Goal: Task Accomplishment & Management: Use online tool/utility

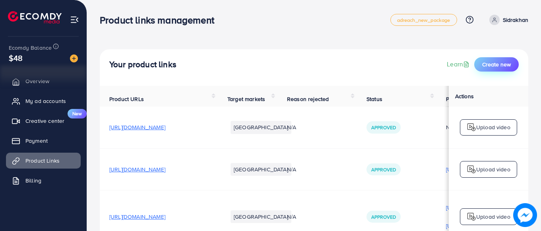
scroll to position [7, 0]
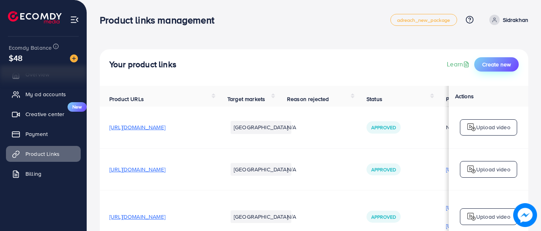
click at [508, 63] on span "Create new" at bounding box center [496, 64] width 29 height 8
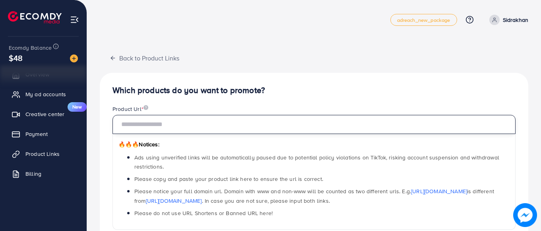
click at [385, 133] on input "text" at bounding box center [314, 124] width 403 height 19
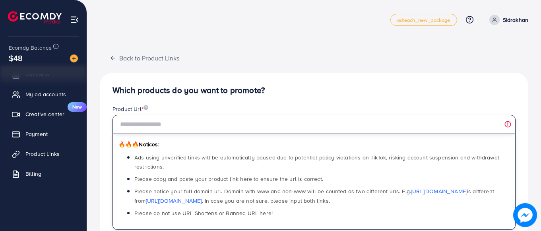
paste input "**********"
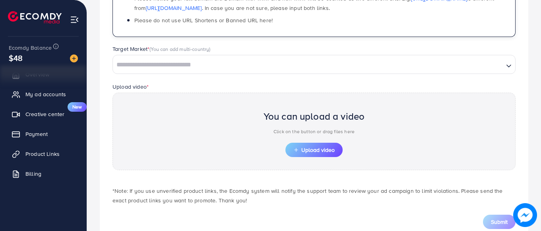
scroll to position [216, 0]
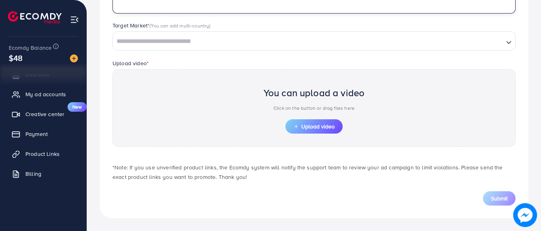
type input "**********"
click at [253, 38] on input "Search for option" at bounding box center [308, 41] width 389 height 12
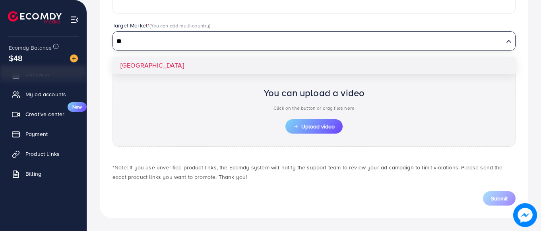
type input "*"
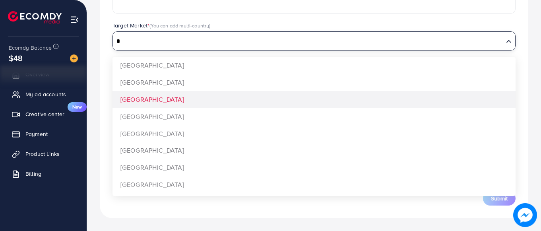
type input "*"
click at [208, 95] on div "**********" at bounding box center [314, 37] width 429 height 362
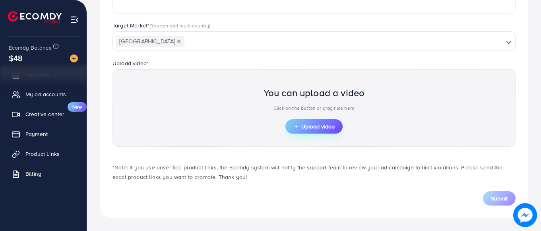
click at [310, 121] on button "Upload video" at bounding box center [313, 126] width 57 height 14
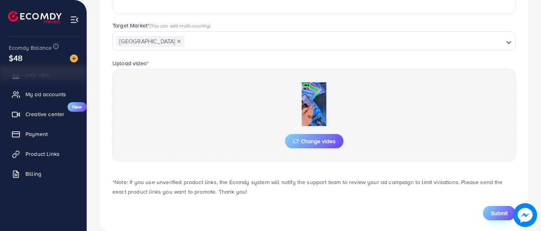
click at [492, 212] on span "Submit" at bounding box center [499, 213] width 17 height 8
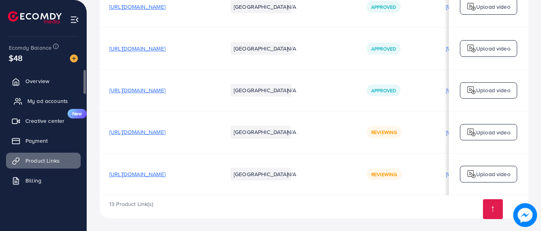
click at [46, 100] on span "My ad accounts" at bounding box center [47, 101] width 41 height 8
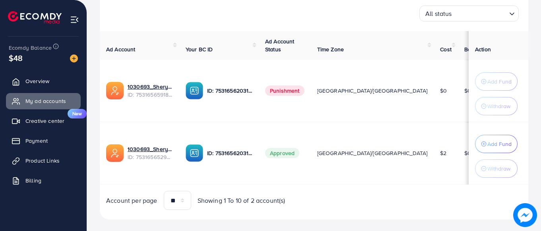
scroll to position [134, 0]
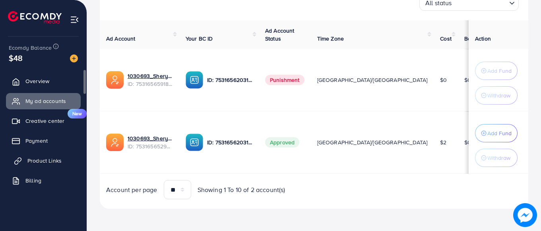
click at [46, 165] on link "Product Links" at bounding box center [43, 161] width 75 height 16
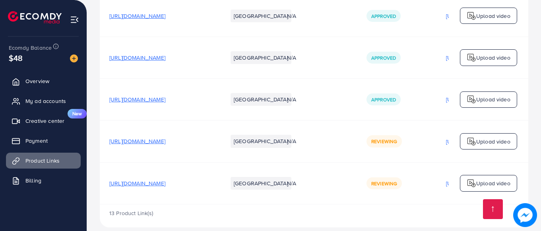
scroll to position [501, 0]
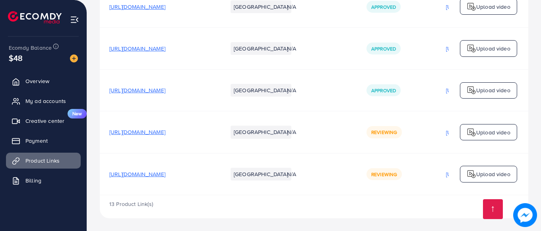
click at [396, 192] on td "Reviewing" at bounding box center [397, 174] width 80 height 42
click at [400, 190] on td "Reviewing" at bounding box center [397, 174] width 80 height 42
click at [400, 192] on td "Reviewing" at bounding box center [397, 174] width 80 height 42
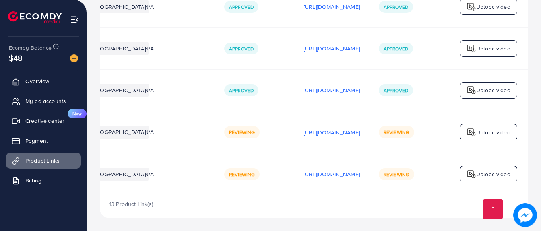
scroll to position [0, 201]
click at [481, 171] on p "Upload video" at bounding box center [493, 174] width 34 height 10
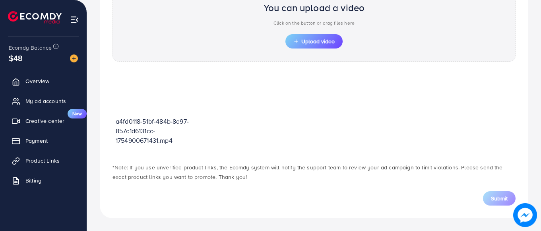
scroll to position [285, 0]
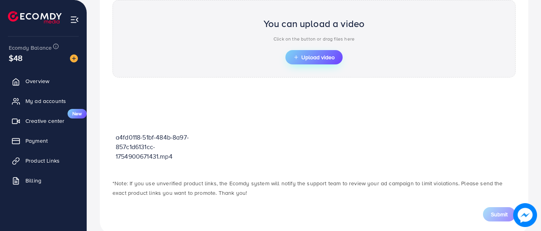
click at [312, 58] on span "Upload video" at bounding box center [313, 57] width 41 height 6
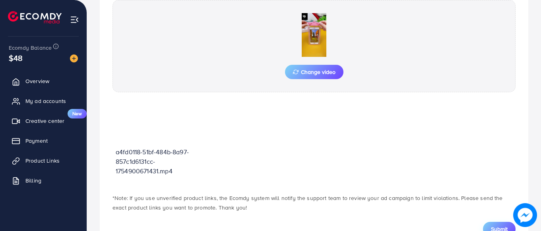
scroll to position [316, 0]
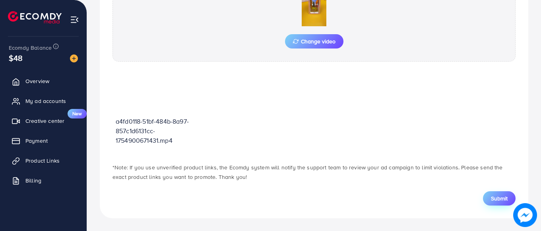
click at [500, 199] on span "Submit" at bounding box center [499, 198] width 17 height 8
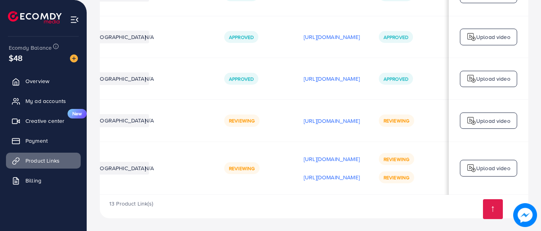
scroll to position [0, 201]
click at [486, 163] on p "Upload video" at bounding box center [493, 168] width 34 height 10
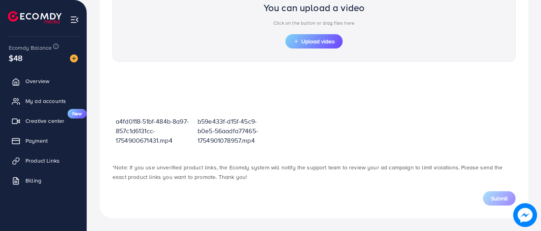
scroll to position [285, 0]
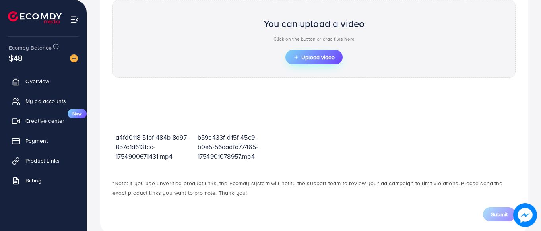
click at [322, 54] on span "Upload video" at bounding box center [313, 57] width 41 height 6
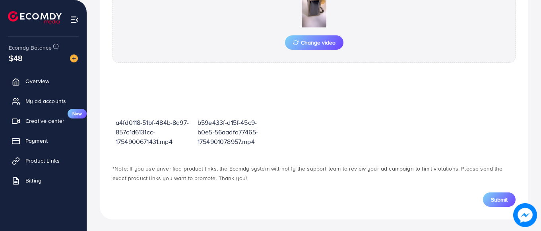
scroll to position [316, 0]
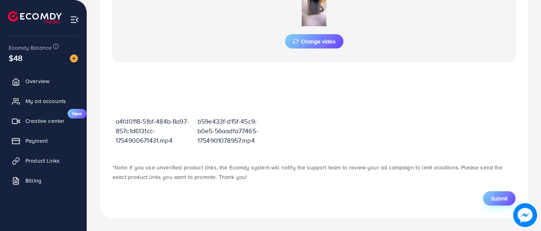
click at [495, 194] on span "Submit" at bounding box center [499, 198] width 17 height 8
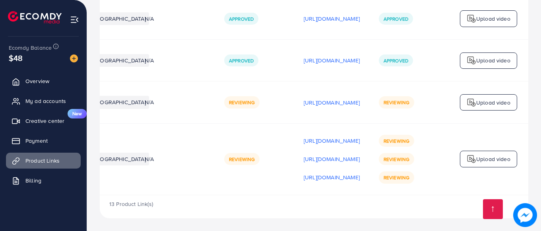
scroll to position [0, 201]
